Goal: Task Accomplishment & Management: Complete application form

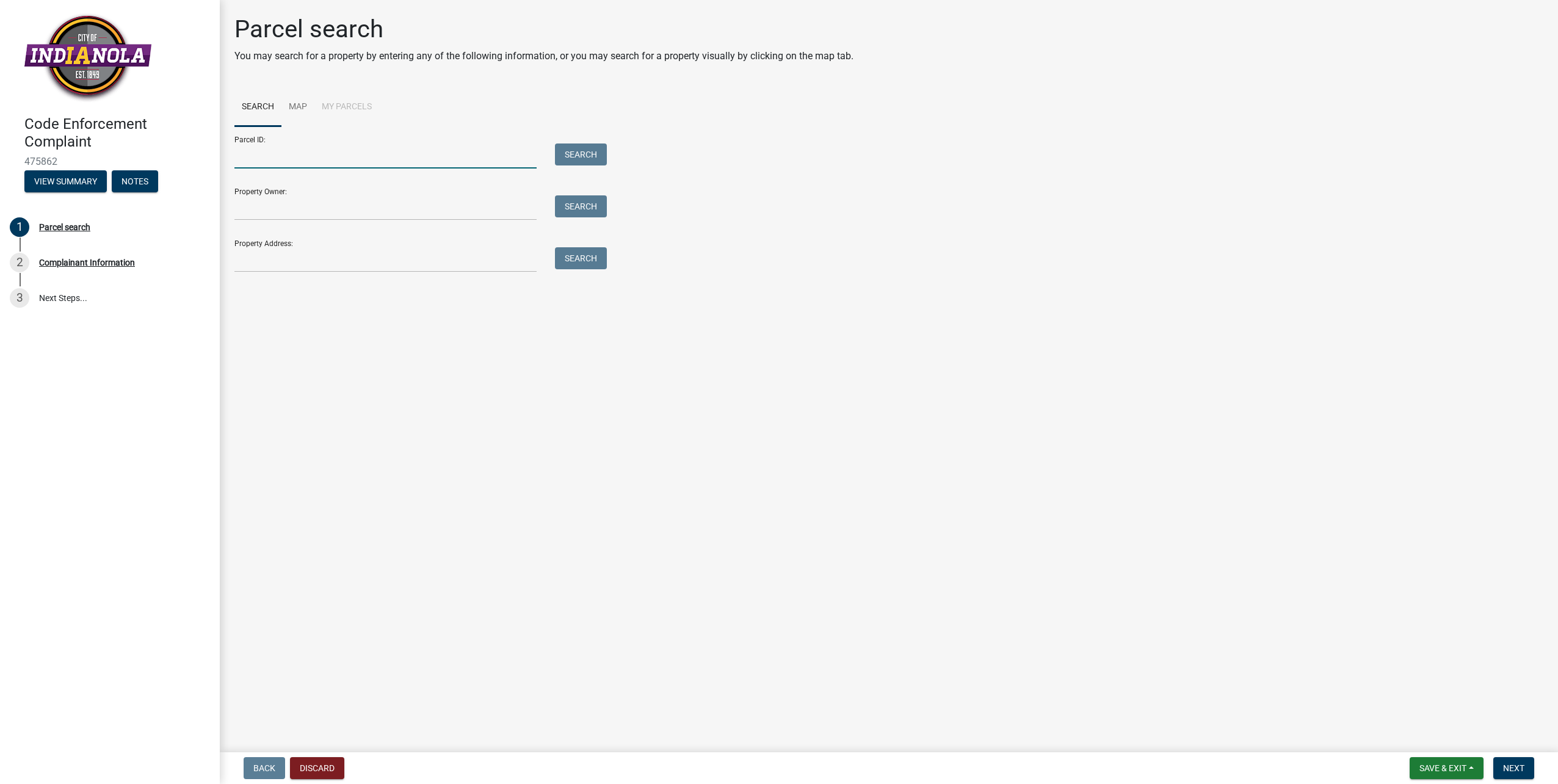
click at [354, 159] on input "Parcel ID:" at bounding box center [386, 156] width 302 height 25
click at [581, 139] on div "Parcel ID: Search" at bounding box center [418, 147] width 367 height 42
click at [246, 207] on input "Property Owner:" at bounding box center [386, 208] width 302 height 25
type input "[PERSON_NAME]"
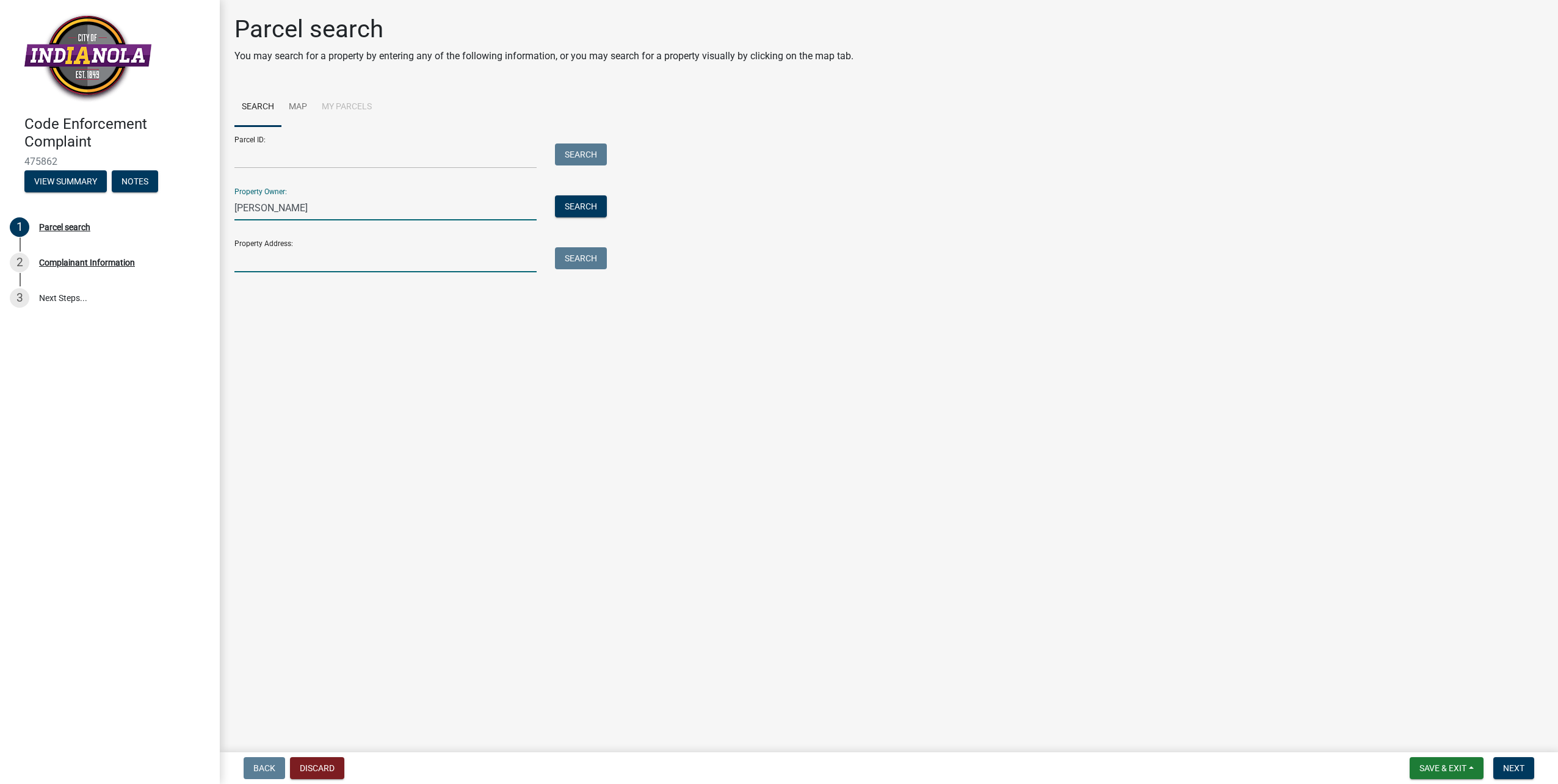
click at [278, 262] on input "Property Address:" at bounding box center [386, 260] width 302 height 25
type input "[STREET_ADDRESS]"
click at [283, 298] on button "Search All" at bounding box center [269, 293] width 69 height 22
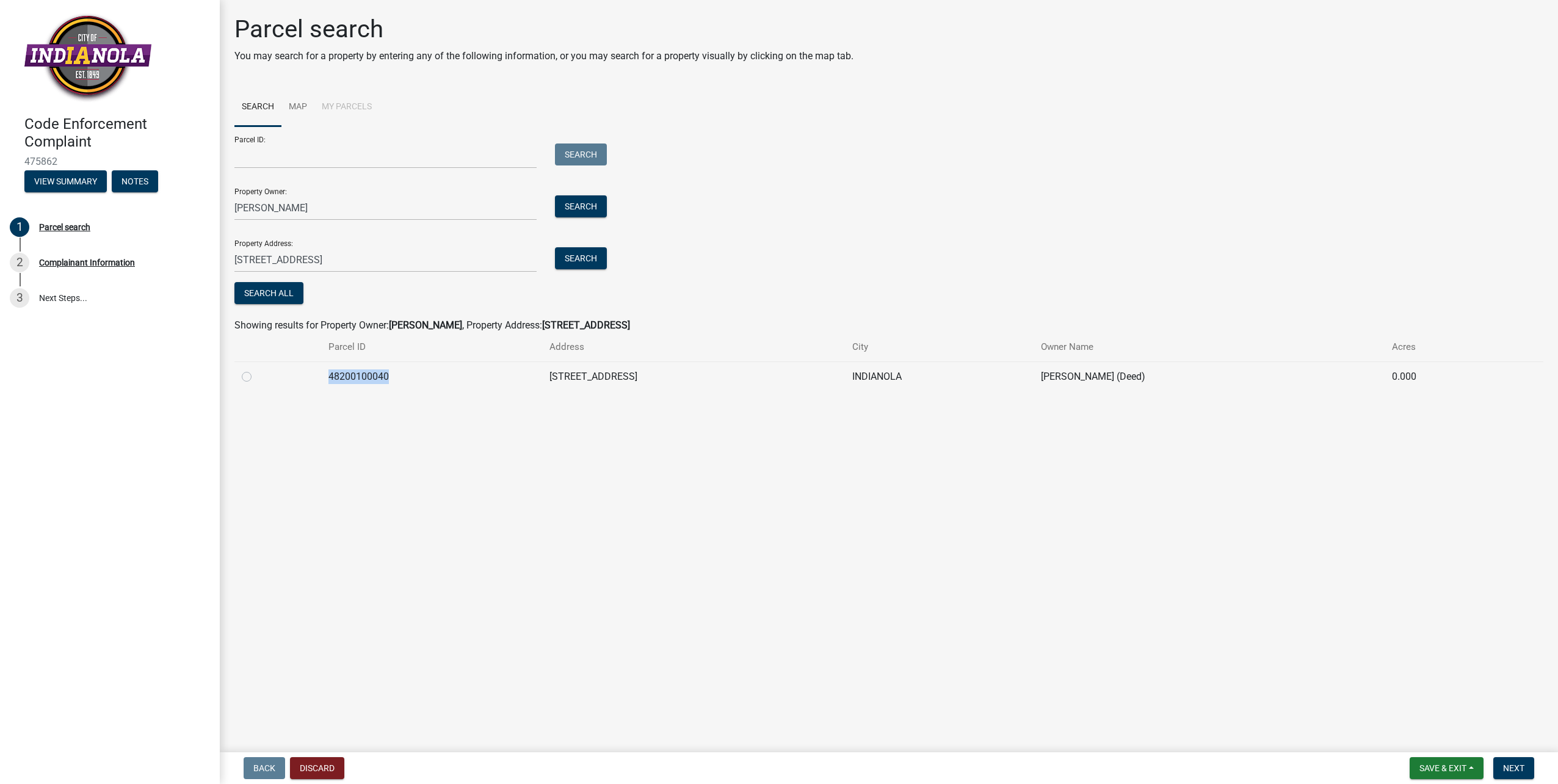
drag, startPoint x: 389, startPoint y: 376, endPoint x: 315, endPoint y: 377, distance: 74.0
click at [315, 377] on tr "48200100040 [STREET_ADDRESS], TIMOTHY G (Deed) 0.000" at bounding box center [889, 376] width 1309 height 30
drag, startPoint x: 315, startPoint y: 377, endPoint x: 335, endPoint y: 376, distance: 20.0
copy td "48200100040"
click at [267, 154] on input "Parcel ID:" at bounding box center [386, 156] width 302 height 25
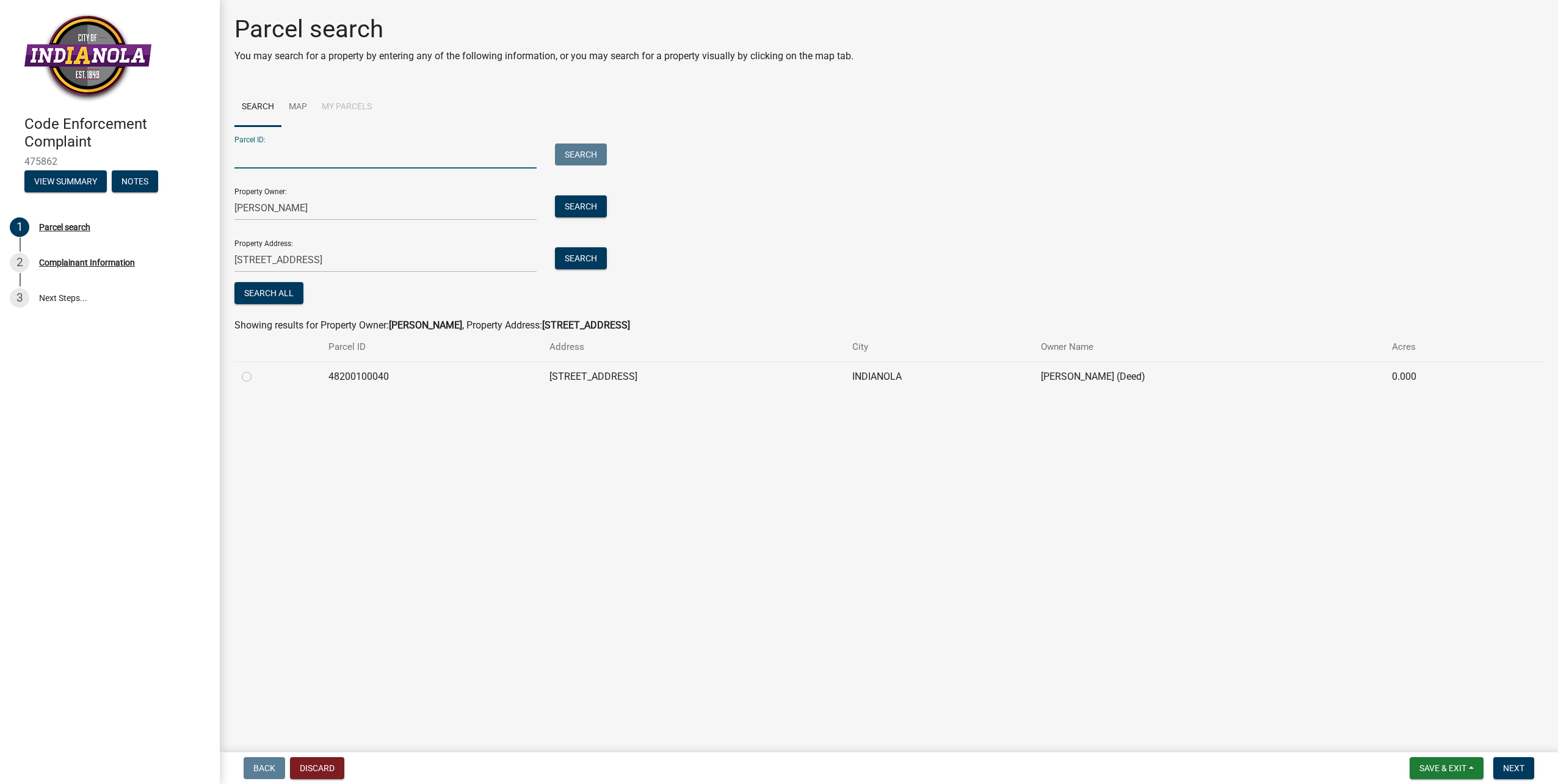
paste input "48200100040"
type input "48200100040"
click at [1510, 767] on span "Next" at bounding box center [1514, 768] width 22 height 10
click at [257, 369] on label at bounding box center [257, 369] width 0 height 0
click at [257, 376] on input "radio" at bounding box center [260, 373] width 8 height 8
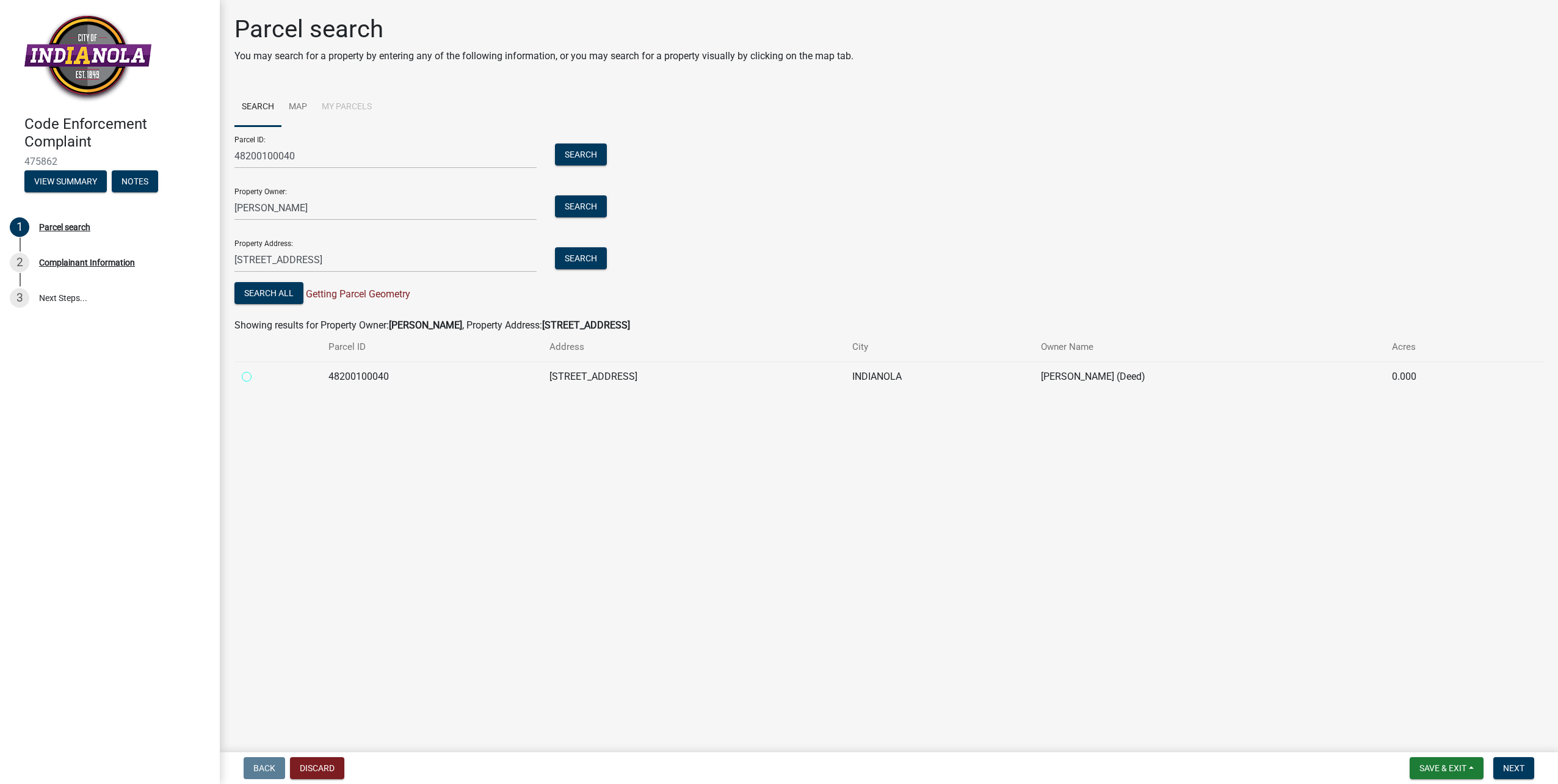
radio input "true"
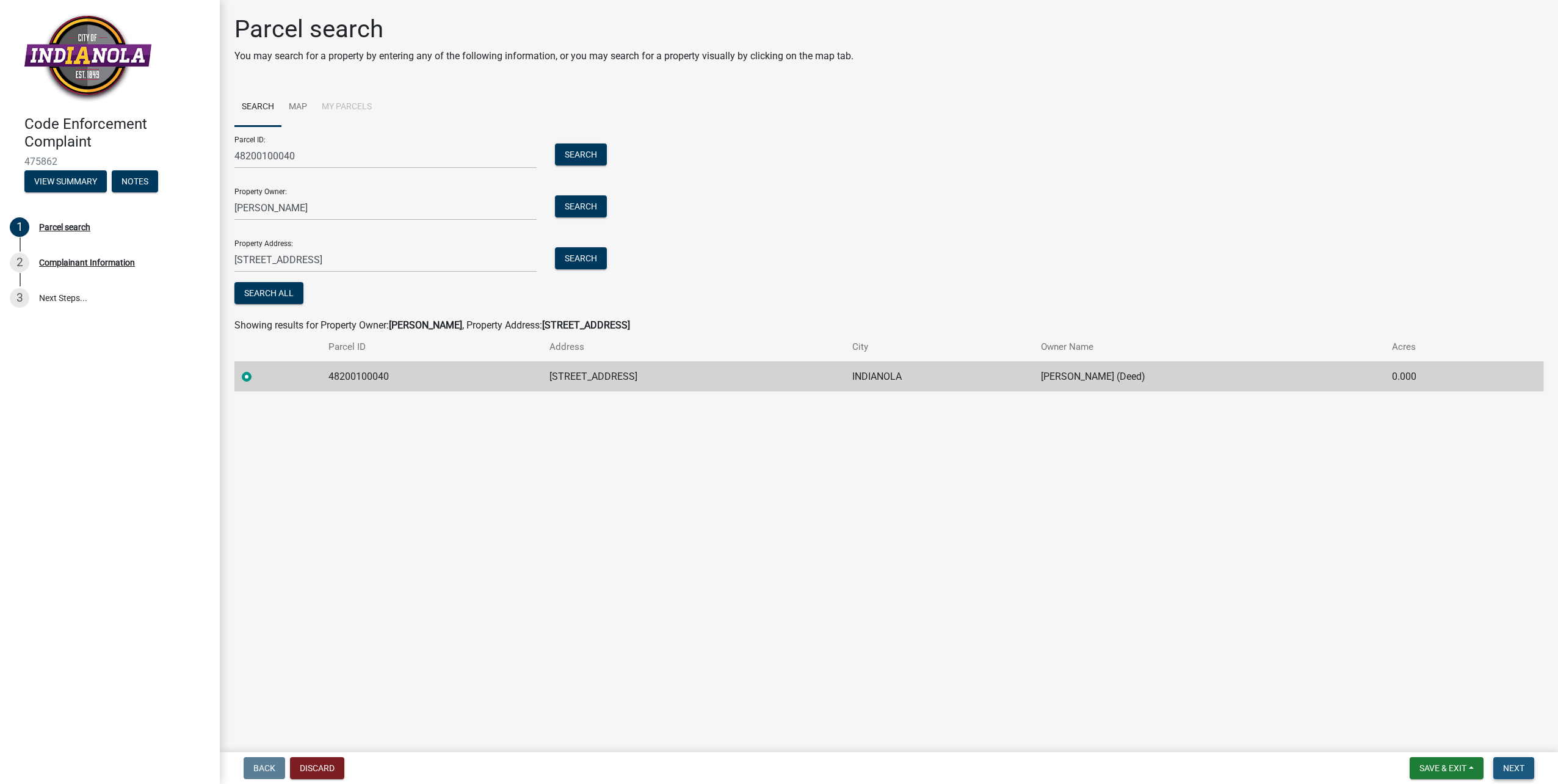
click at [1509, 767] on span "Next" at bounding box center [1514, 768] width 22 height 10
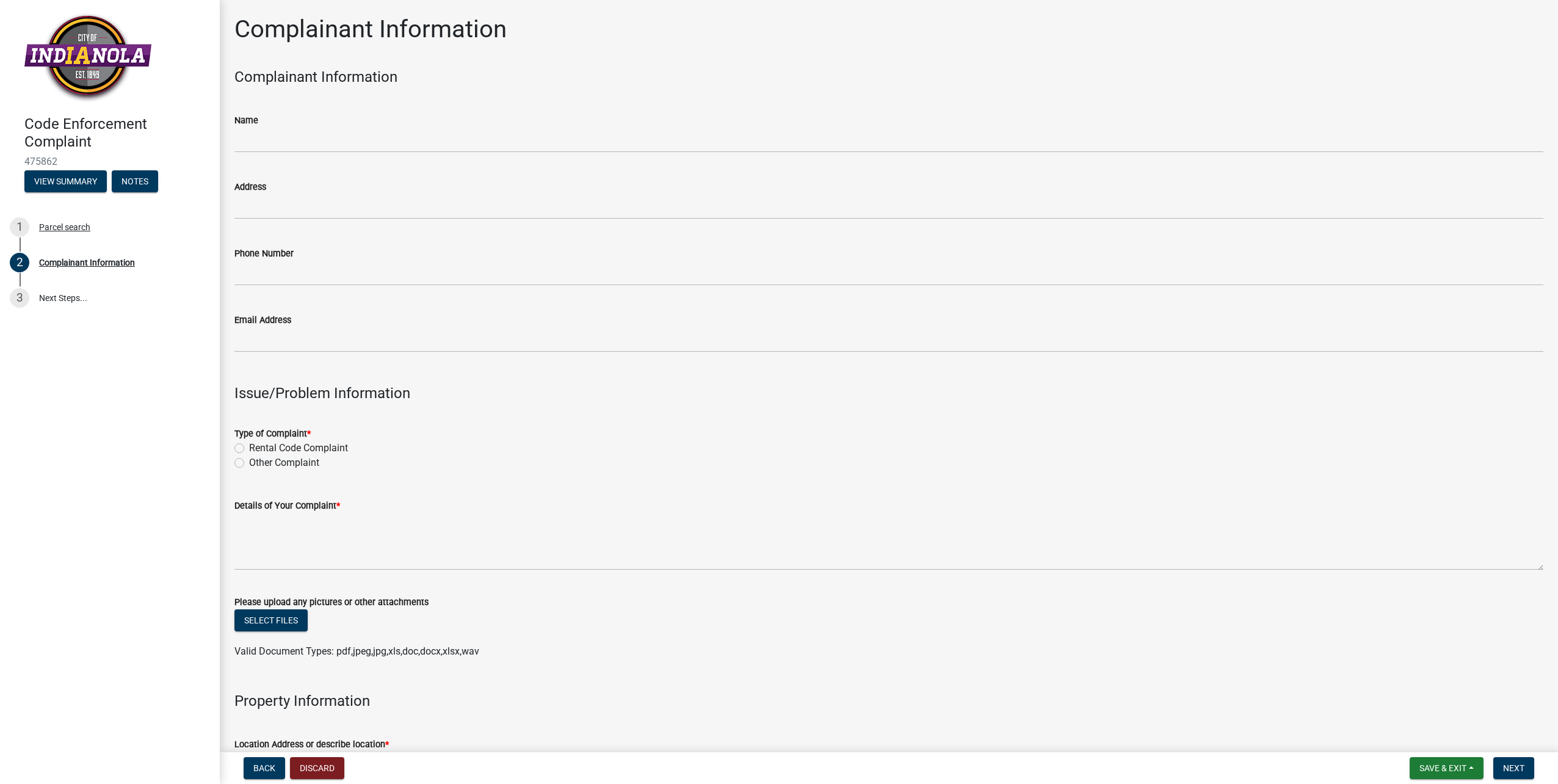
click at [249, 461] on label "Other Complaint" at bounding box center [284, 463] width 70 height 15
click at [249, 461] on input "Other Complaint" at bounding box center [253, 459] width 8 height 8
radio input "true"
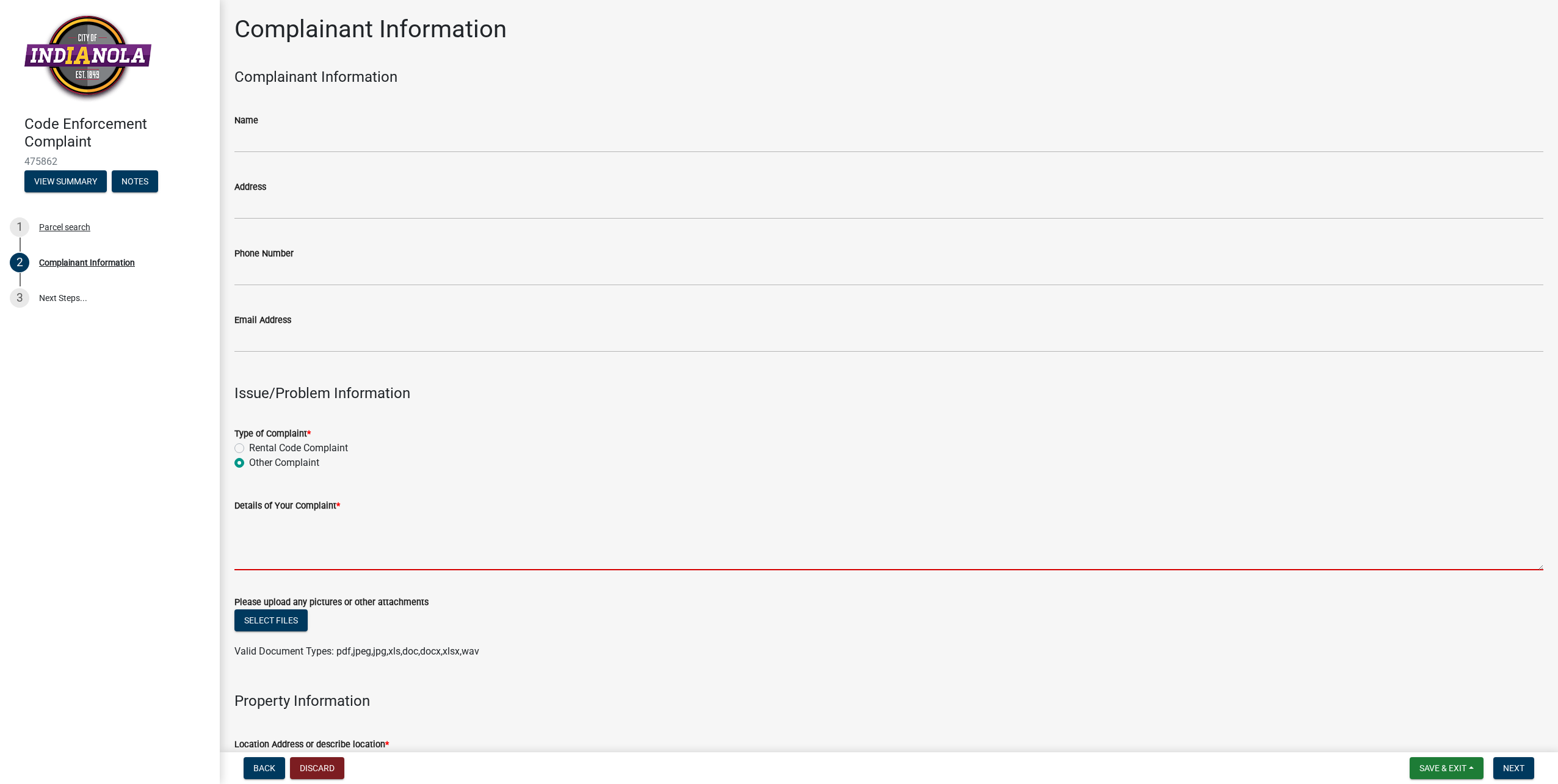
drag, startPoint x: 242, startPoint y: 558, endPoint x: 290, endPoint y: 551, distance: 48.5
click at [242, 558] on textarea "Details of Your Complaint *" at bounding box center [889, 541] width 1309 height 57
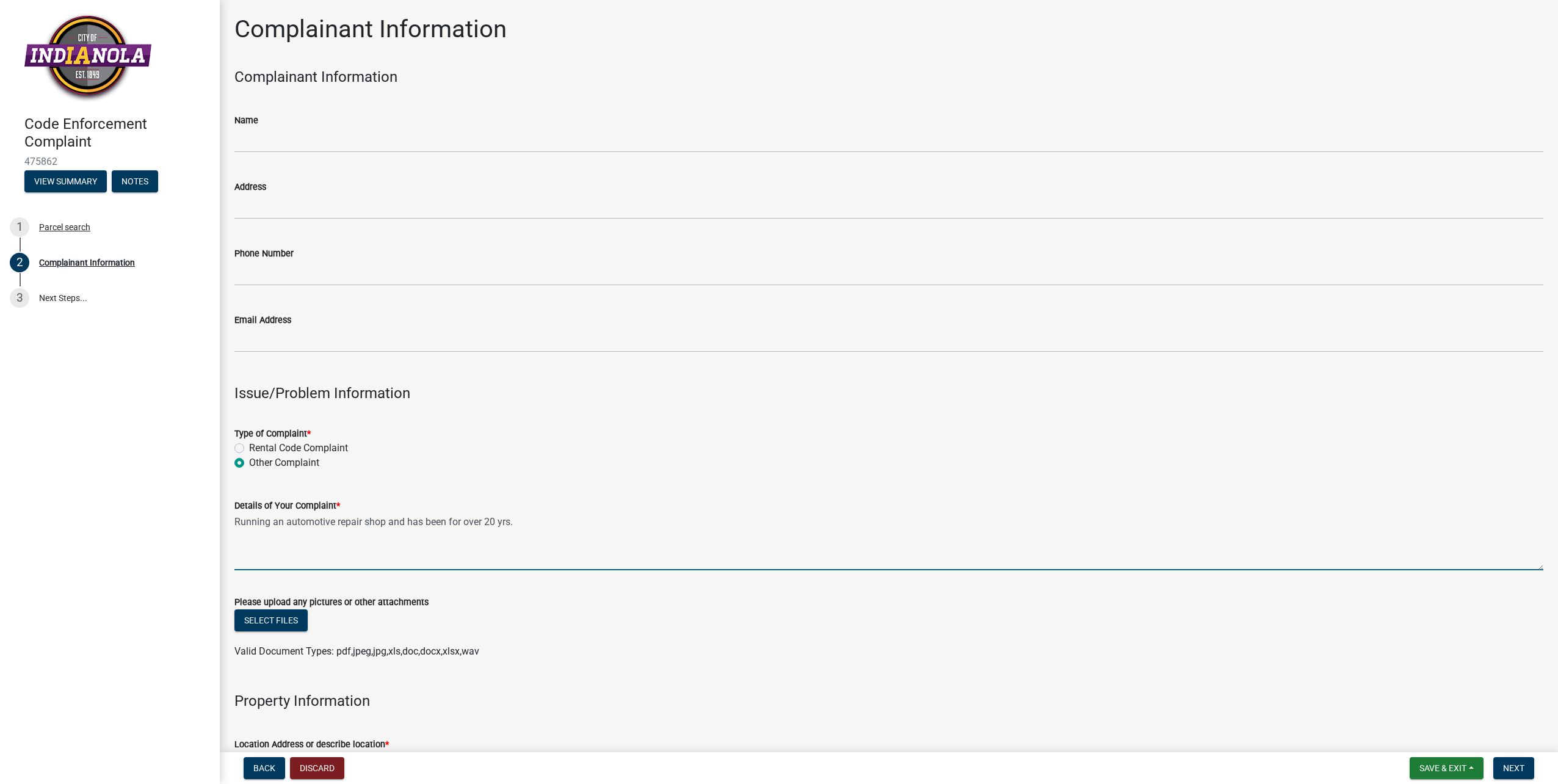
click at [514, 521] on textarea "Running an automotive repair shop and has been for over 20 yrs." at bounding box center [889, 541] width 1309 height 57
drag, startPoint x: 517, startPoint y: 520, endPoint x: 578, endPoint y: 520, distance: 61.0
click at [518, 520] on textarea "Running an automotive repair shop and has been for over 20 yrs. With no license" at bounding box center [889, 541] width 1309 height 57
click at [581, 522] on textarea "Running an automotive repair shop and has been for over 20 yrs. with no license" at bounding box center [889, 541] width 1309 height 57
click at [889, 522] on textarea "Running an automotive repair shop and has been for over 20 yrs. with no license…" at bounding box center [889, 541] width 1309 height 57
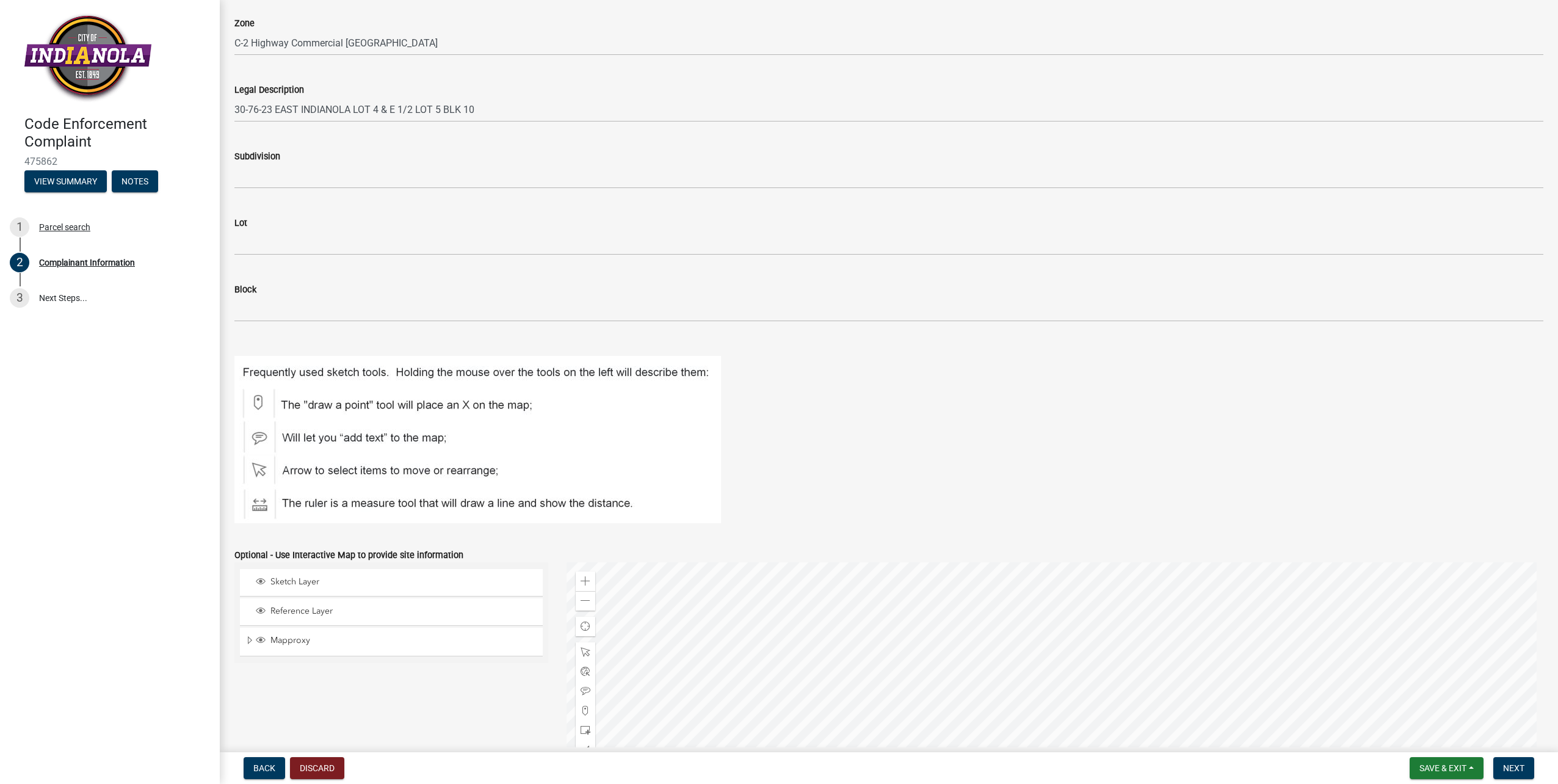
scroll to position [1160, 0]
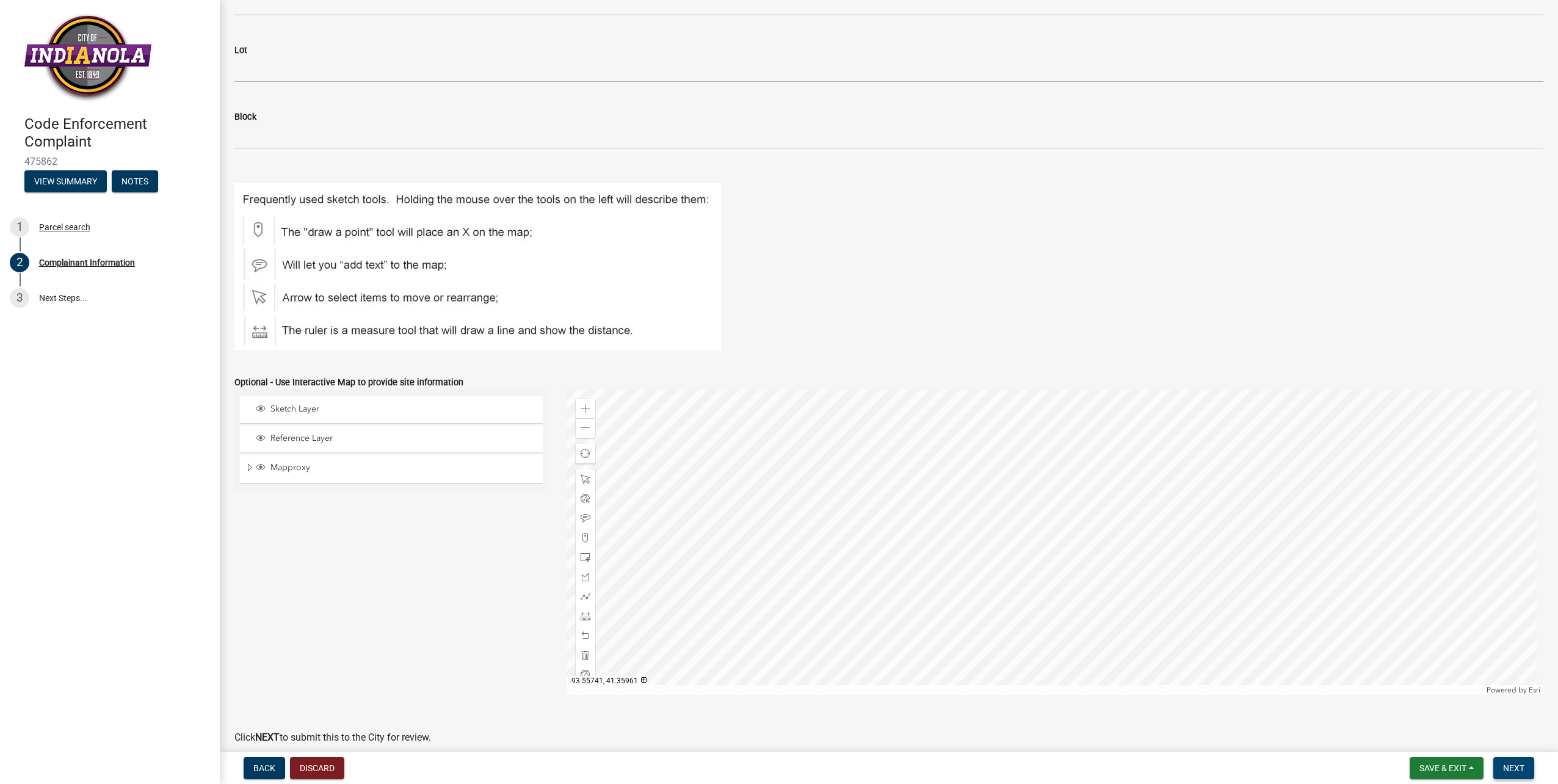
type textarea "Running an automotive repair shop and has been for over 20 yrs. with no license…"
click at [1513, 768] on span "Next" at bounding box center [1514, 768] width 22 height 10
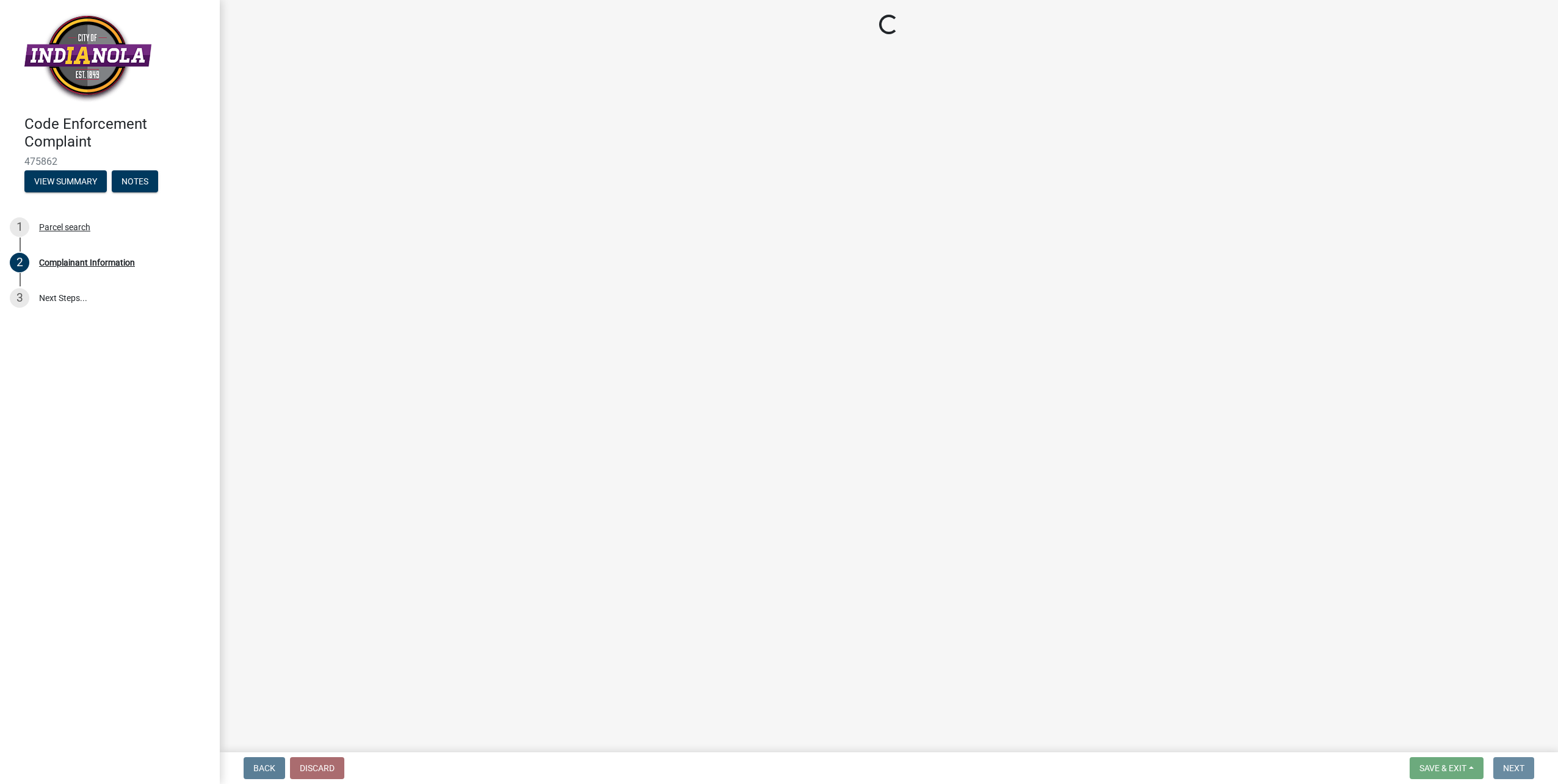
scroll to position [0, 0]
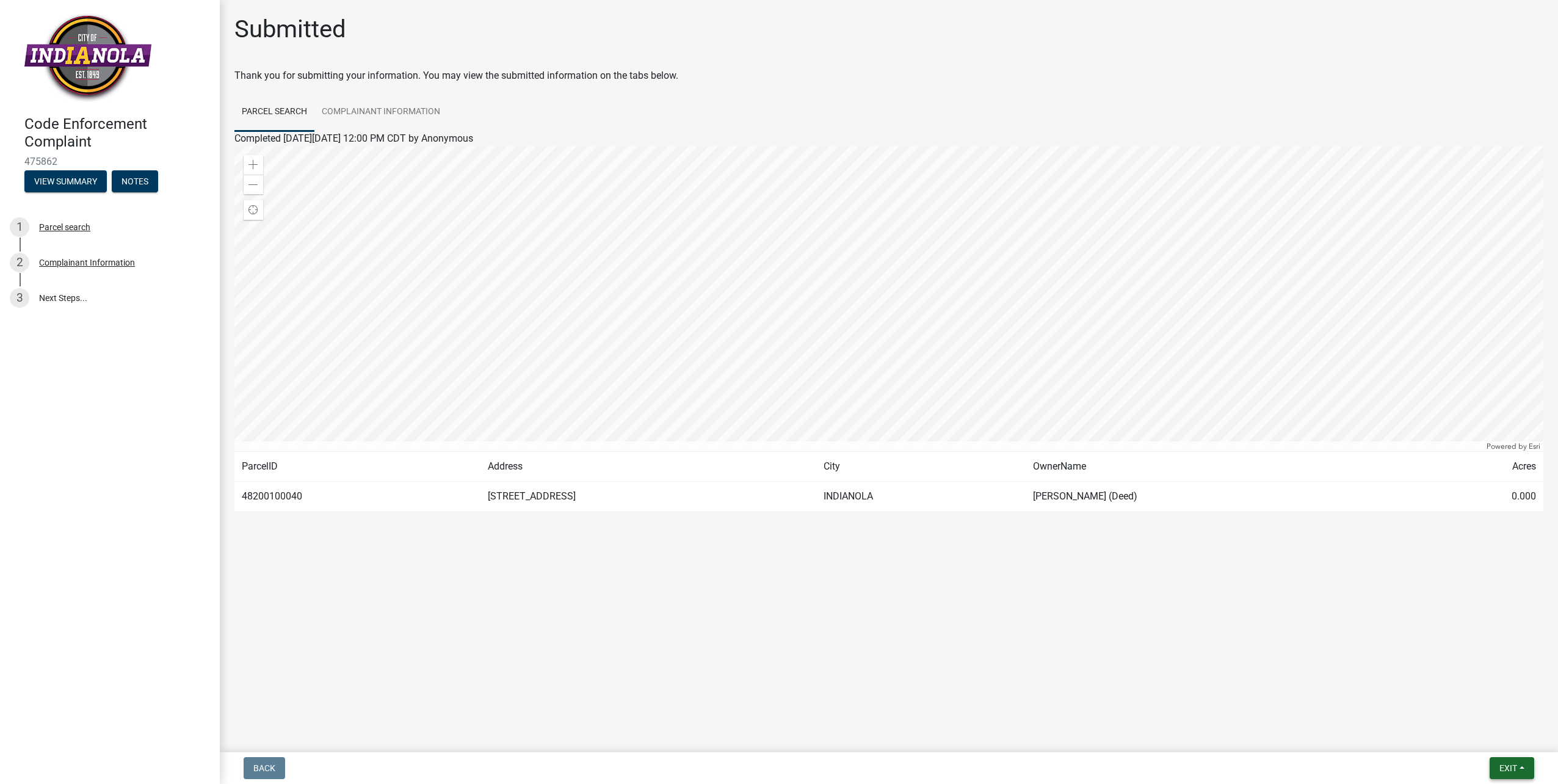
click at [1510, 769] on span "Exit" at bounding box center [1508, 768] width 18 height 10
